Goal: Task Accomplishment & Management: Complete application form

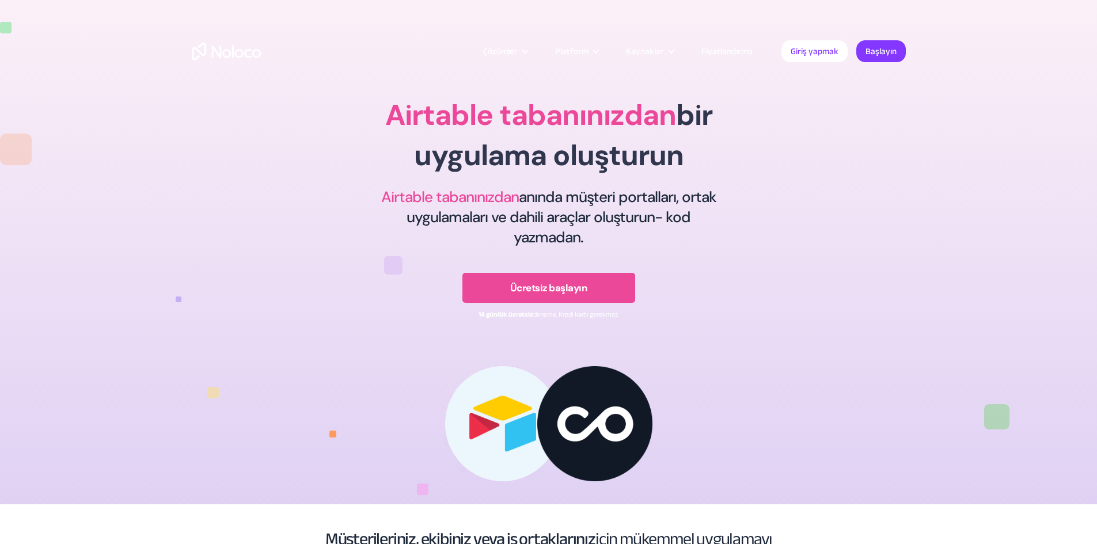
click at [839, 170] on div "Airtable tabanınızdan bir uygulama oluşturun Airtable tabanınızdan anında müşte…" at bounding box center [548, 190] width 593 height 261
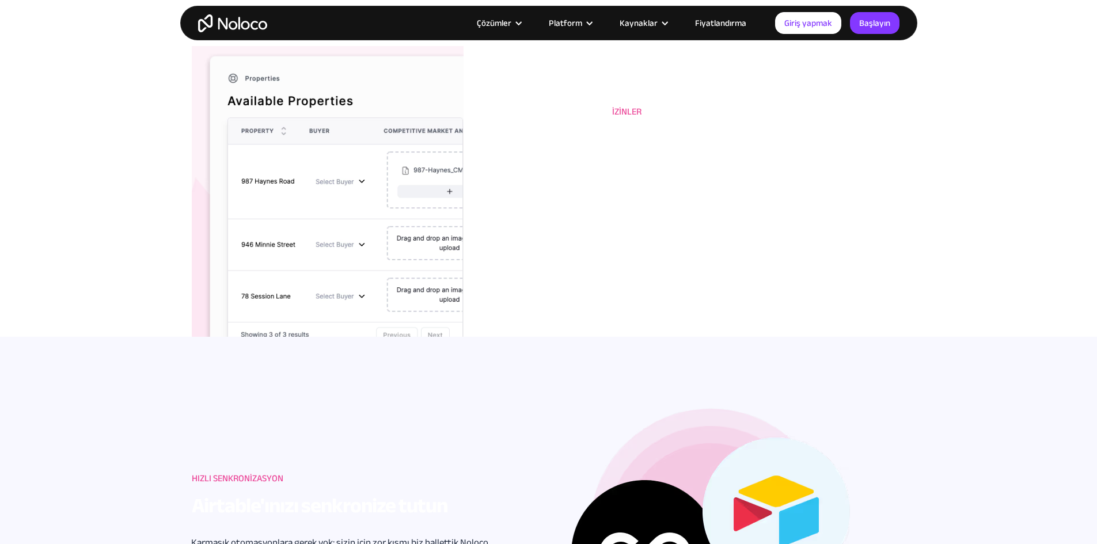
scroll to position [1440, 0]
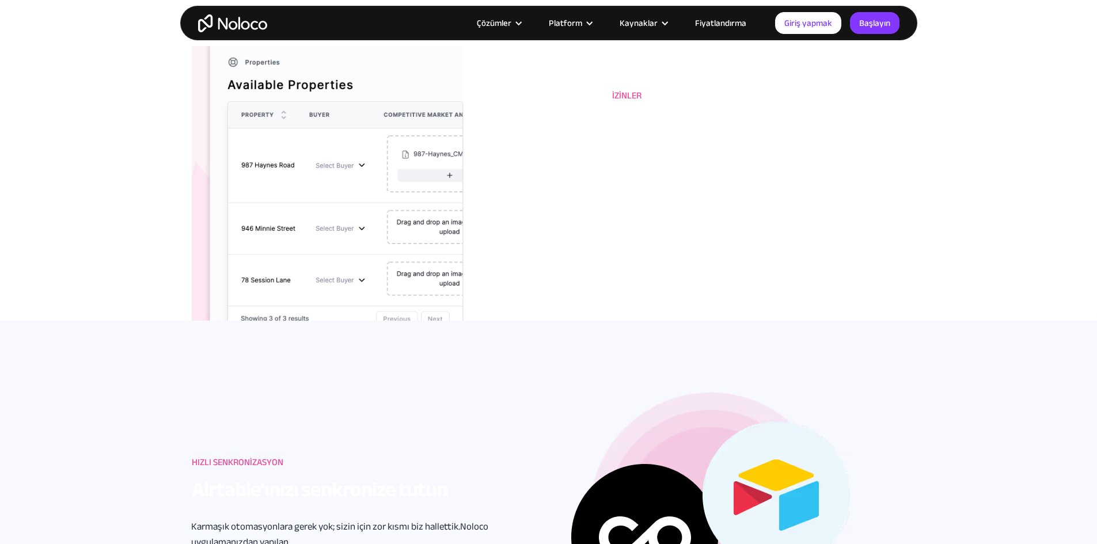
click at [717, 24] on font "Fiyatlandırma" at bounding box center [720, 23] width 51 height 16
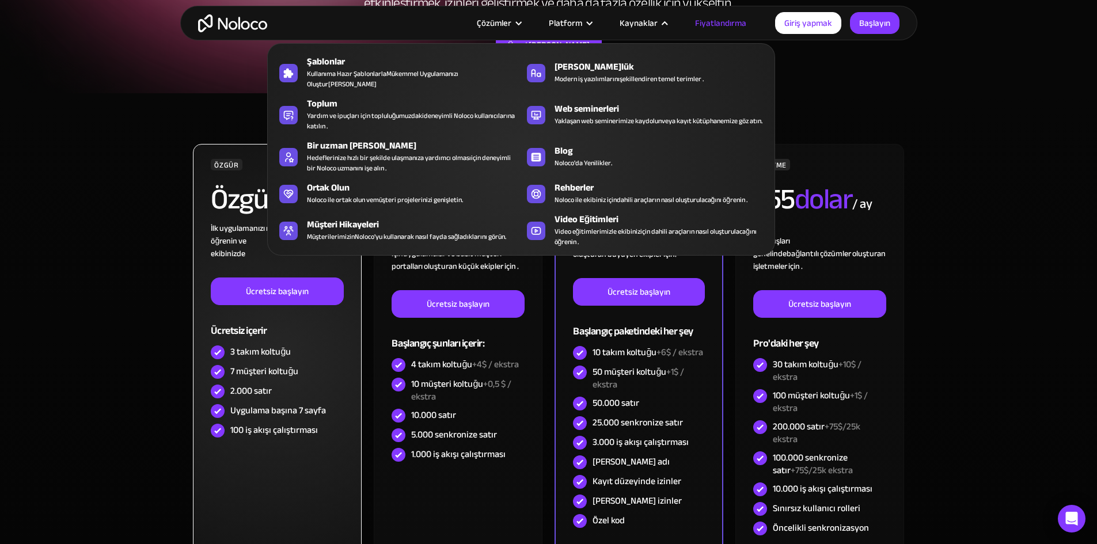
scroll to position [173, 0]
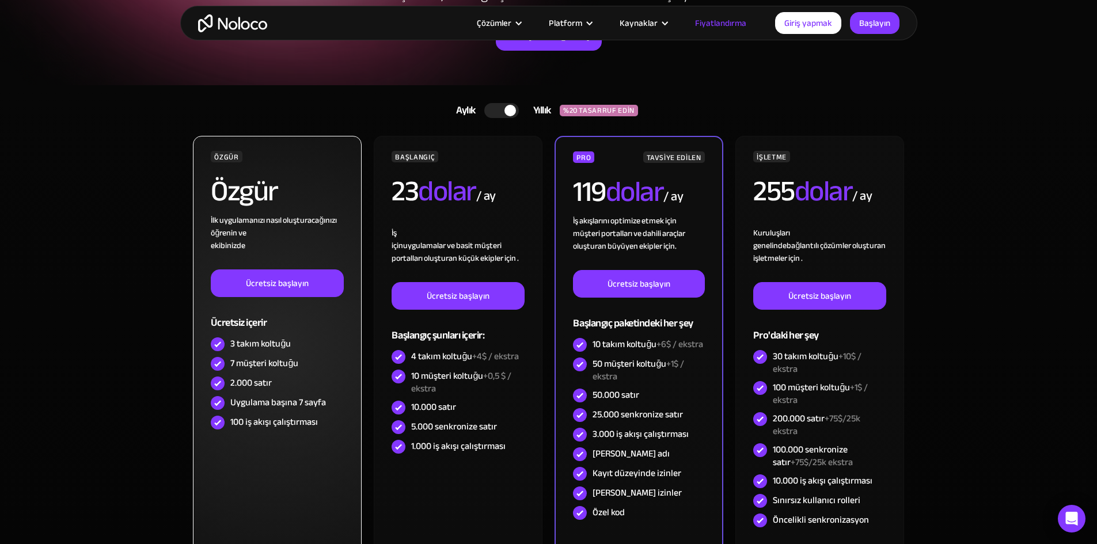
click at [261, 382] on font "2.000 satır" at bounding box center [250, 382] width 41 height 17
click at [299, 405] on font "Uygulama başına 7 sayfa" at bounding box center [278, 402] width 96 height 17
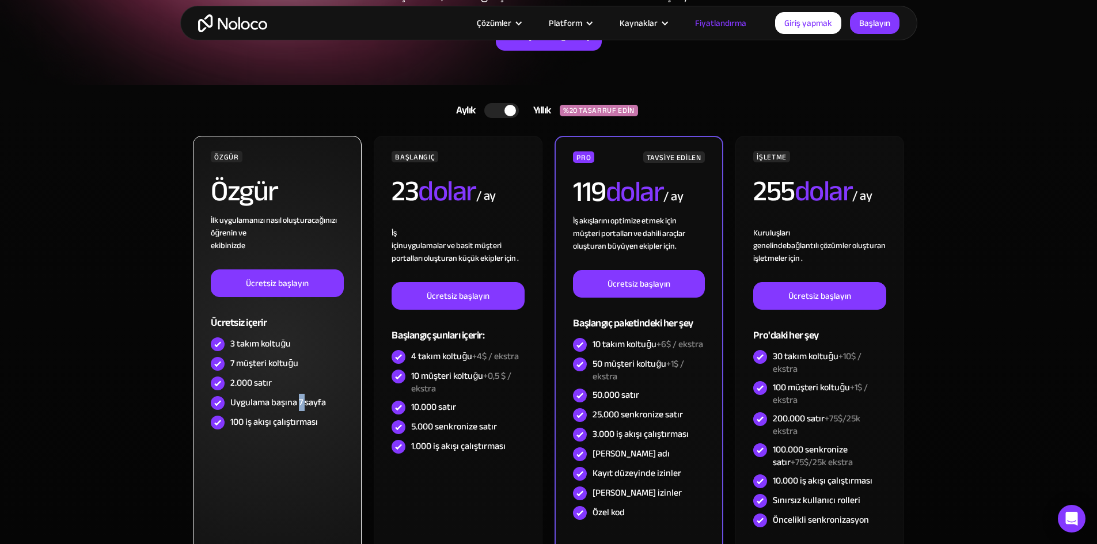
click at [299, 405] on font "Uygulama başına 7 sayfa" at bounding box center [278, 402] width 96 height 17
click at [297, 418] on font "100 iş akışı çalıştırması" at bounding box center [274, 422] width 88 height 17
click at [308, 424] on font "100 iş akışı çalıştırması" at bounding box center [274, 422] width 88 height 17
click at [312, 423] on font "100 iş akışı çalıştırması" at bounding box center [274, 422] width 88 height 17
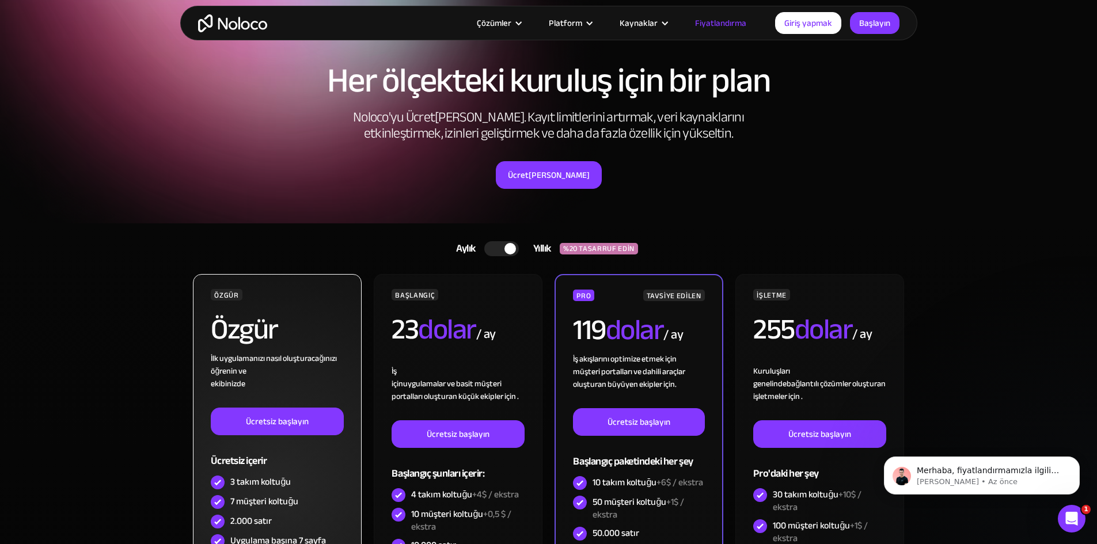
scroll to position [0, 0]
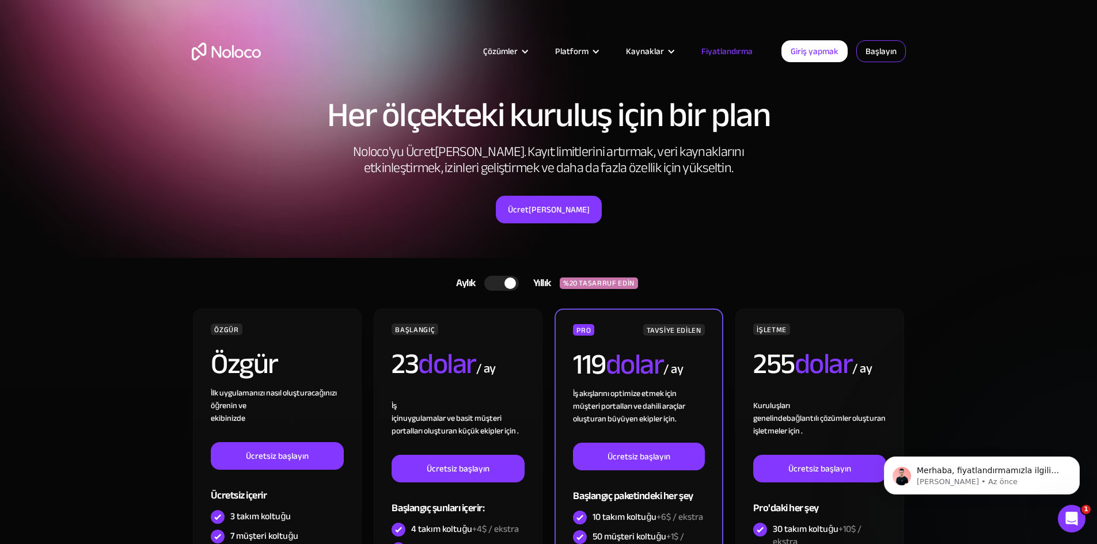
click at [882, 52] on font "Başlayın" at bounding box center [881, 51] width 31 height 16
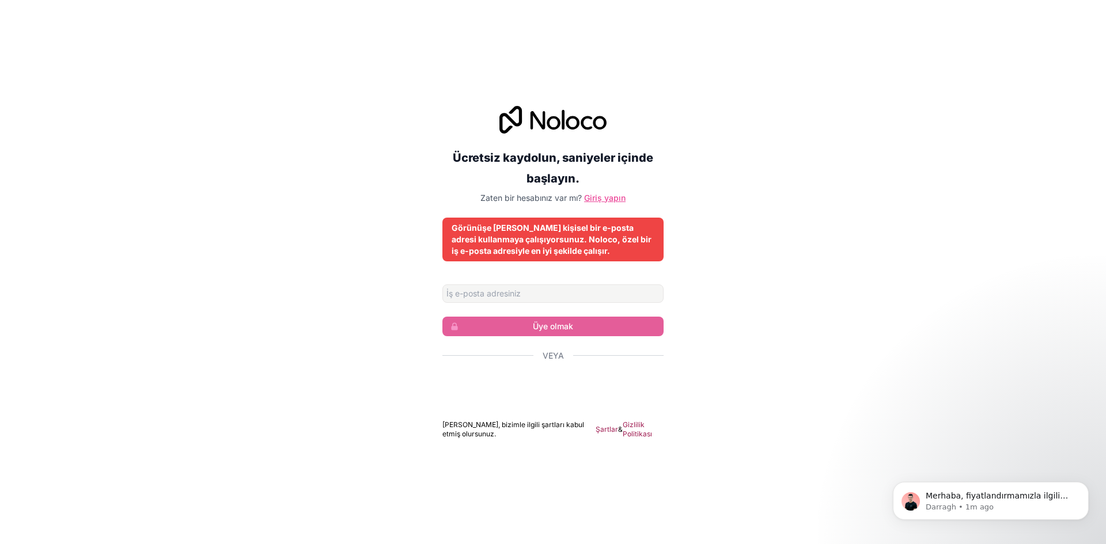
click at [605, 197] on font "Giriş yapın" at bounding box center [604, 198] width 41 height 10
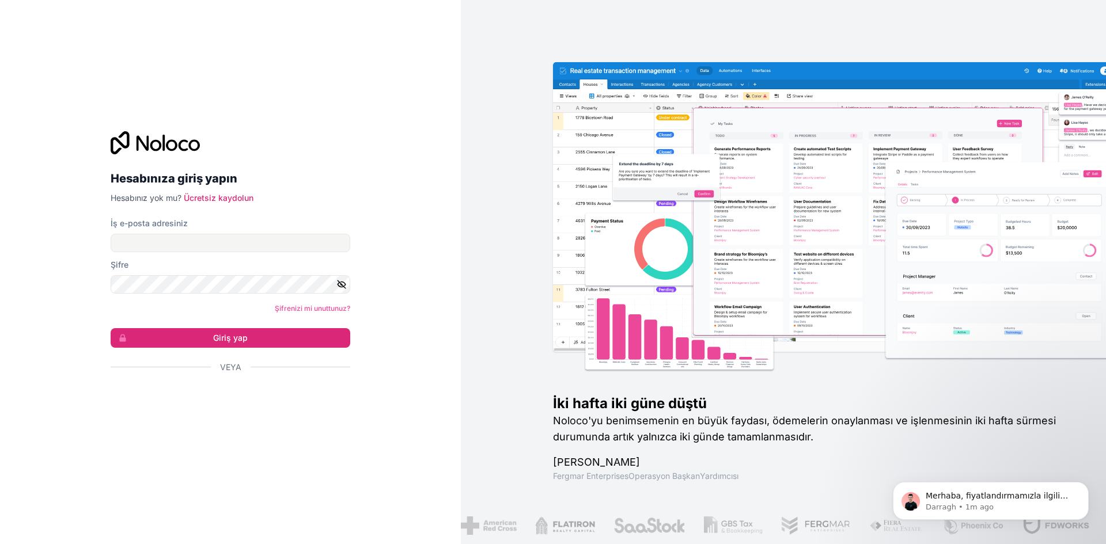
click at [235, 261] on div "Şifre" at bounding box center [231, 265] width 240 height 12
click at [130, 238] on input "İş e-posta adresiniz" at bounding box center [231, 243] width 240 height 18
click at [210, 201] on font "Ücretsiz kaydolun" at bounding box center [219, 198] width 70 height 10
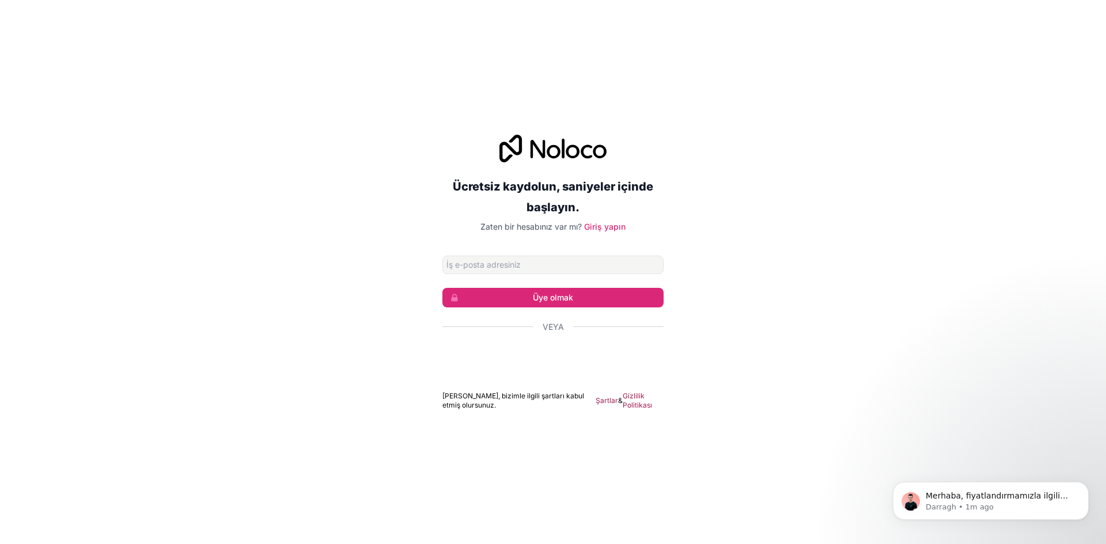
click at [562, 264] on input "E-posta adresi" at bounding box center [552, 265] width 221 height 18
type input "[EMAIL_ADDRESS][DOMAIN_NAME]"
click at [576, 302] on button "Üye olmak" at bounding box center [552, 298] width 221 height 20
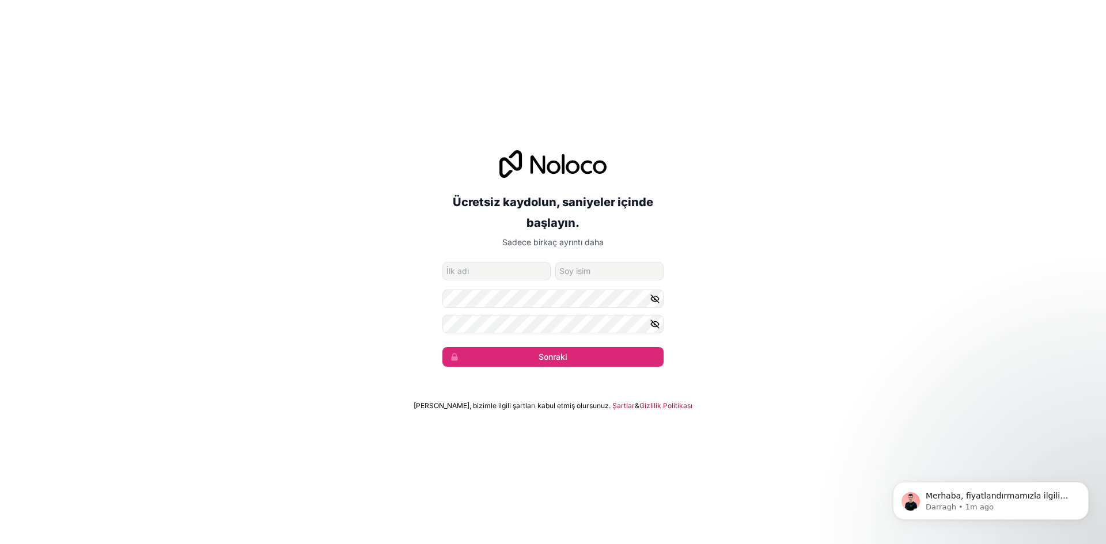
click at [479, 276] on input "isim" at bounding box center [496, 271] width 108 height 18
type input "[PERSON_NAME]"
type input "Eşsiz"
click at [651, 299] on icon "button" at bounding box center [655, 298] width 8 height 5
click at [582, 361] on button "Sonraki" at bounding box center [552, 357] width 221 height 20
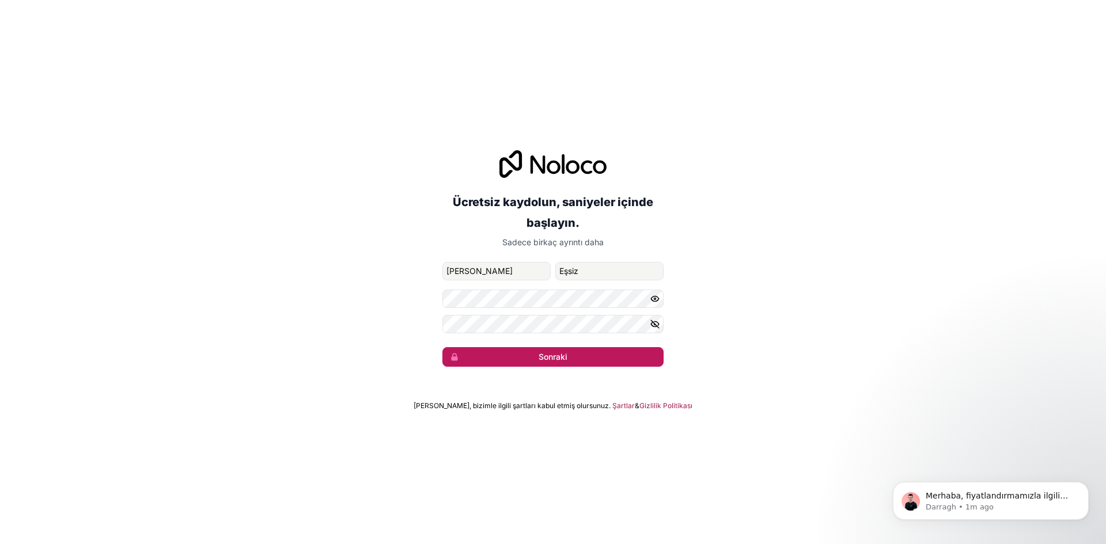
click at [577, 351] on button "Sonraki" at bounding box center [552, 357] width 221 height 20
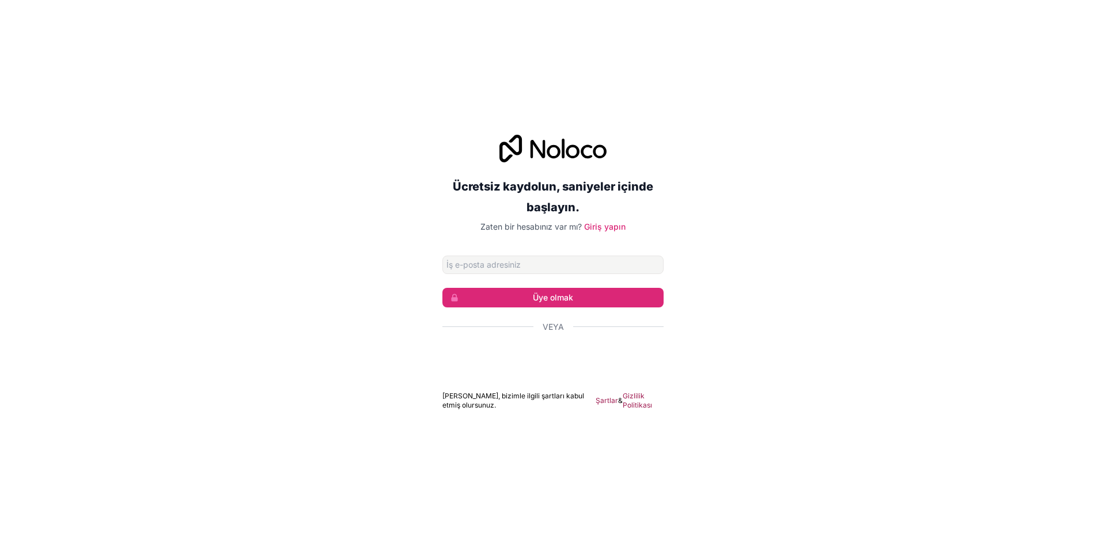
click at [386, 300] on div "Ücretsiz kaydolun, saniyeler içinde başlayın. Zaten bir hesabınız var mı? Giriş…" at bounding box center [553, 273] width 1106 height 308
click at [620, 226] on font "Giriş yapın" at bounding box center [604, 227] width 41 height 10
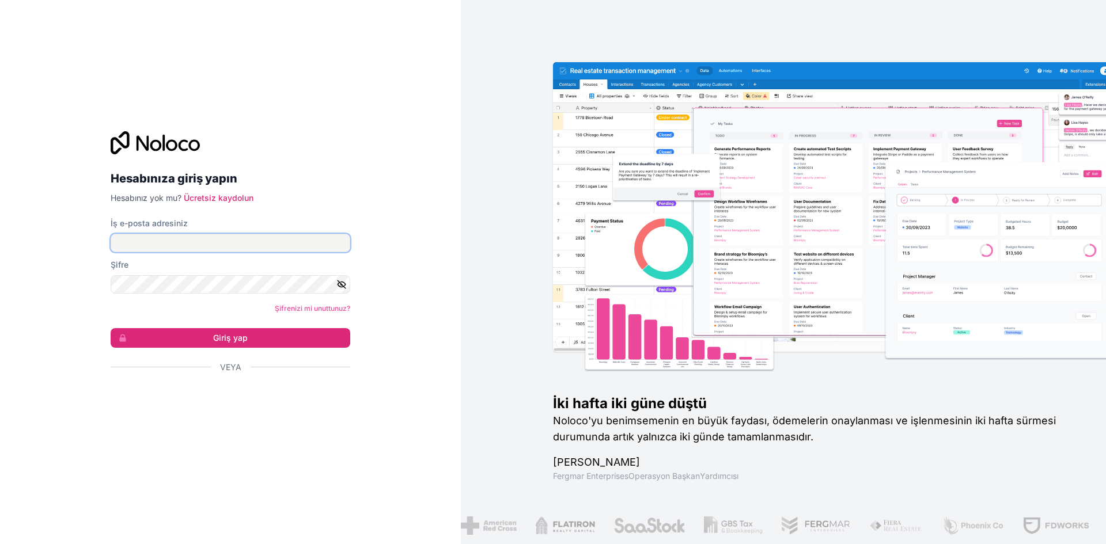
click at [248, 244] on input "İş e-posta adresiniz" at bounding box center [231, 243] width 240 height 18
type input "mehmetessiz@hotmail.com"
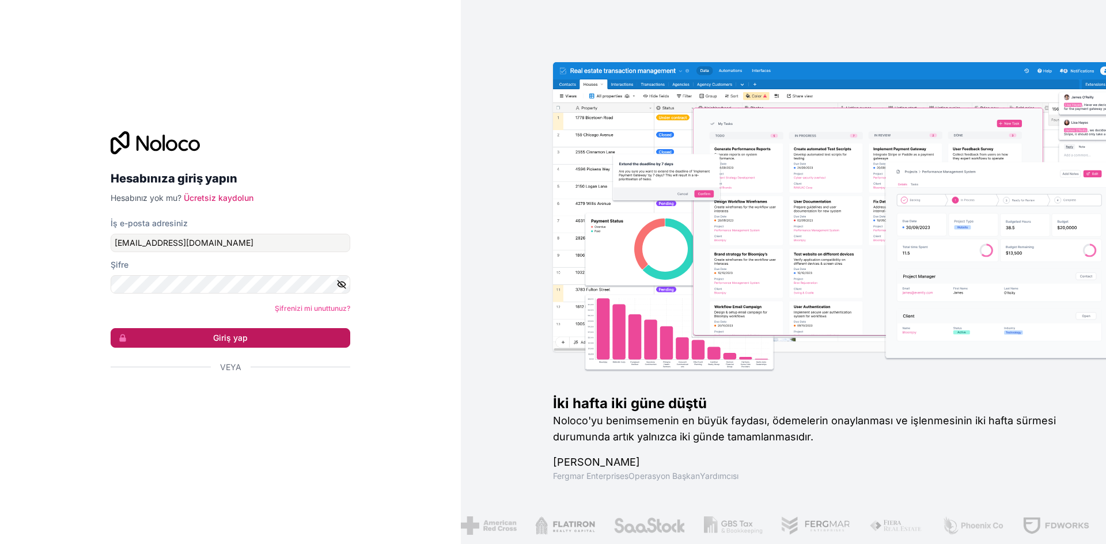
click at [282, 347] on button "Giriş yap" at bounding box center [231, 338] width 240 height 20
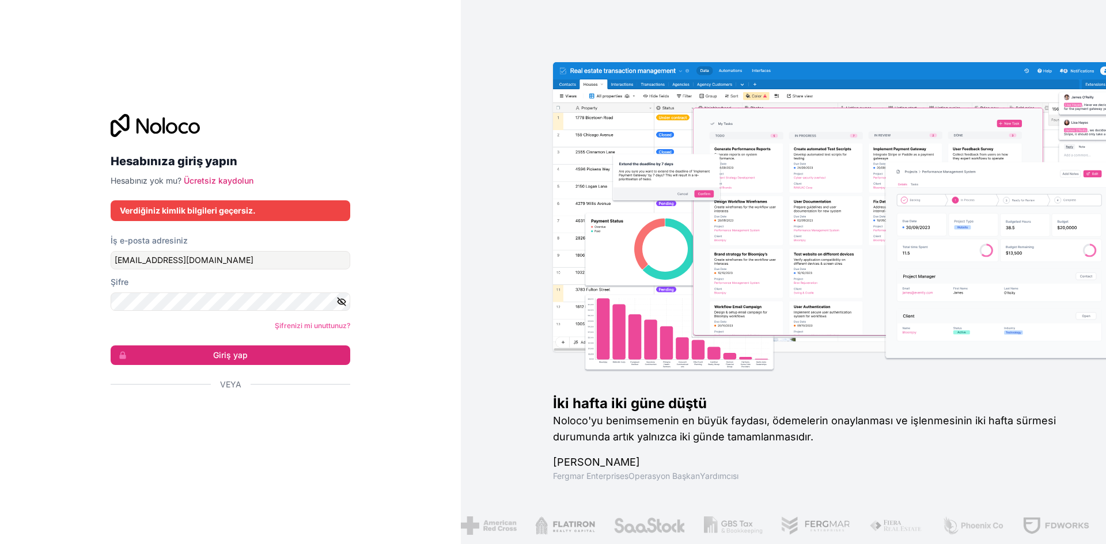
click at [210, 186] on p "Hesabınız yok mu? Ücretsiz kaydolun" at bounding box center [231, 181] width 240 height 12
click at [214, 182] on font "Ücretsiz kaydolun" at bounding box center [219, 181] width 70 height 10
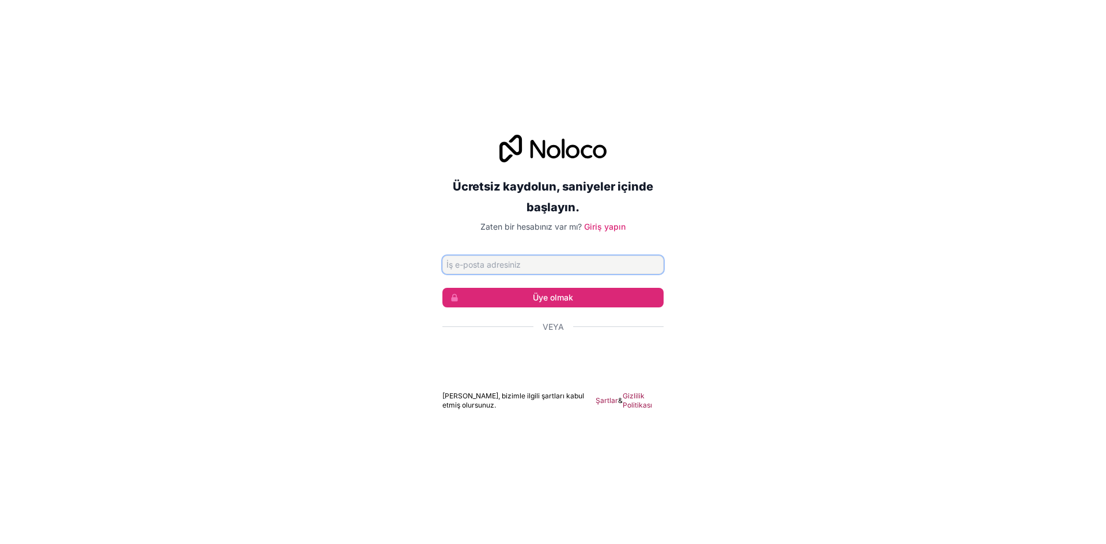
click at [520, 262] on input "E-posta adresi" at bounding box center [552, 265] width 221 height 18
type input "mehmetessiz@hotmail.com"
click at [540, 293] on font "Üye olmak" at bounding box center [553, 298] width 40 height 10
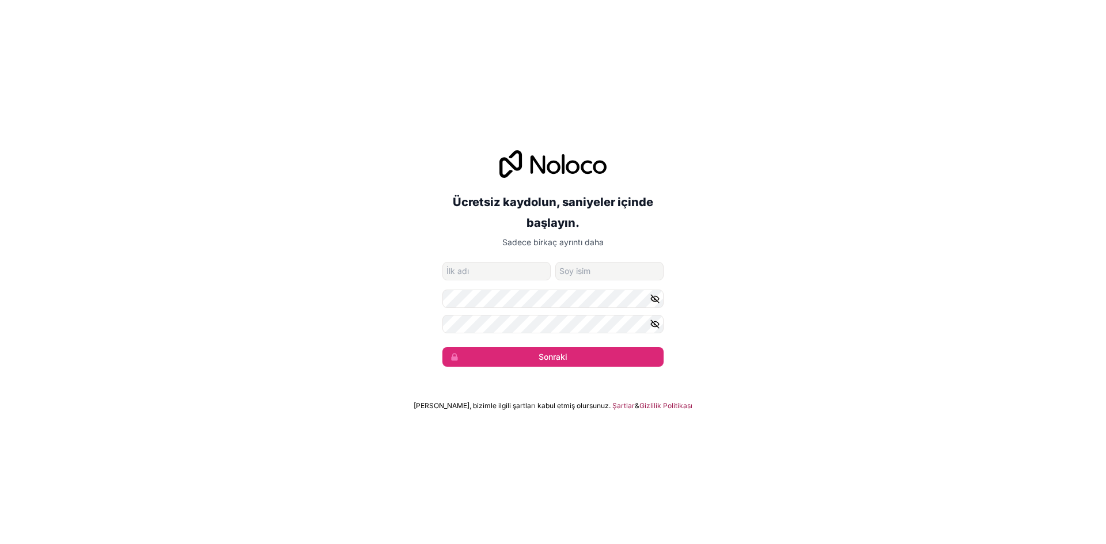
click at [517, 273] on input "isim" at bounding box center [496, 271] width 108 height 18
type input "Mehmet"
type input "mehmetessiz@hotmail.com"
click at [653, 324] on icon "button" at bounding box center [655, 324] width 10 height 10
click at [656, 298] on icon "button" at bounding box center [655, 299] width 10 height 10
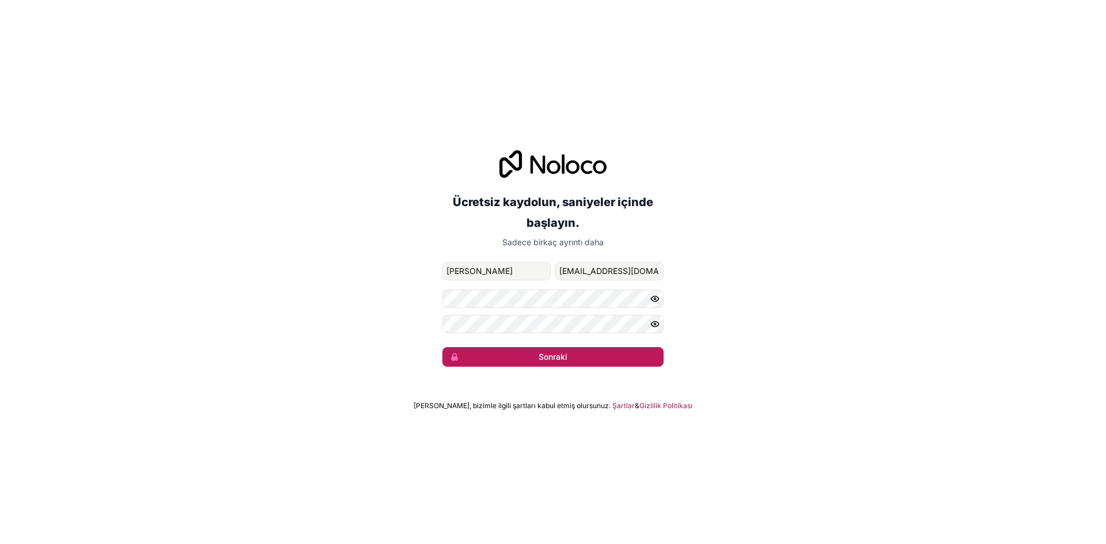
click at [624, 358] on button "Sonraki" at bounding box center [552, 357] width 221 height 20
